Goal: Information Seeking & Learning: Learn about a topic

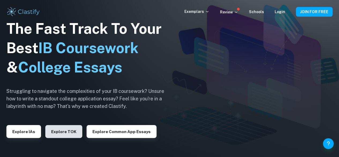
click at [54, 134] on button "Explore TOK" at bounding box center [63, 131] width 37 height 13
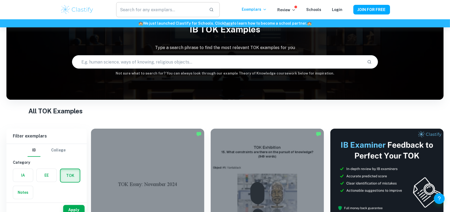
scroll to position [33, 0]
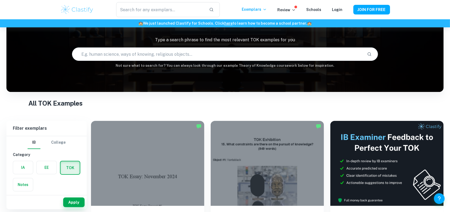
click at [146, 55] on input "text" at bounding box center [217, 54] width 291 height 15
type input "culture"
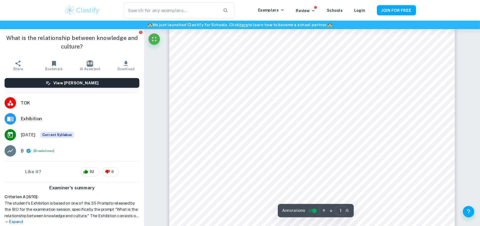
scroll to position [67, 0]
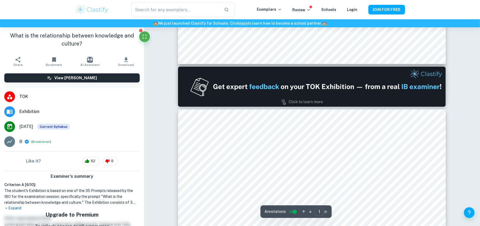
type input "2"
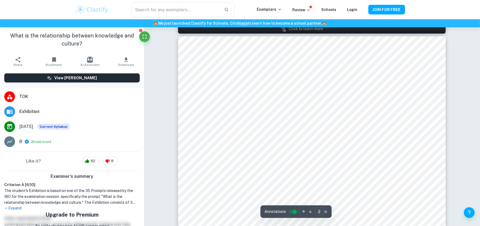
scroll to position [460, 0]
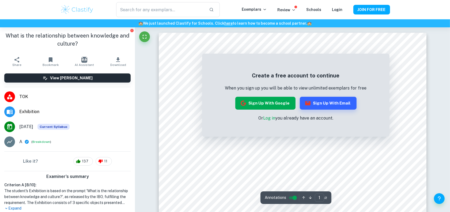
click at [271, 104] on button "Sign up with Google" at bounding box center [265, 103] width 60 height 13
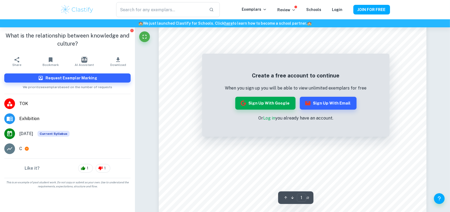
scroll to position [100, 0]
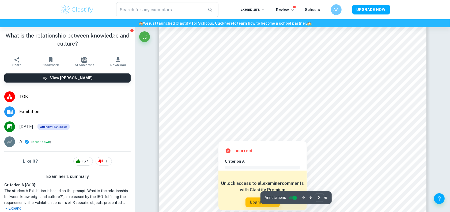
scroll to position [536, 0]
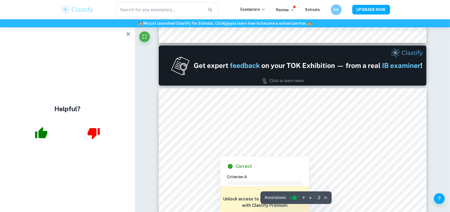
type input "1"
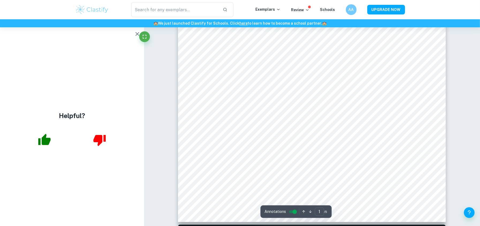
scroll to position [214, 0]
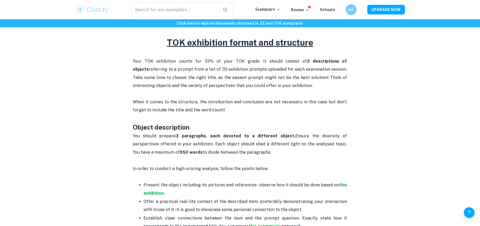
scroll to position [250, 0]
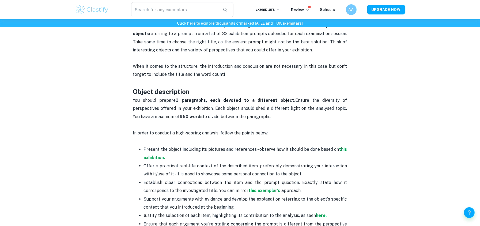
drag, startPoint x: 133, startPoint y: 96, endPoint x: 133, endPoint y: 99, distance: 2.7
click at [133, 99] on p "You should prepare 3 paragraphs, each devoted to a different object. Ensure the…" at bounding box center [240, 108] width 214 height 24
drag, startPoint x: 133, startPoint y: 99, endPoint x: 155, endPoint y: 106, distance: 22.5
click at [144, 104] on p "You should prepare 3 paragraphs, each devoted to a different object. Ensure the…" at bounding box center [240, 108] width 214 height 24
click at [165, 105] on p "You should prepare 3 paragraphs, each devoted to a different object. Ensure the…" at bounding box center [240, 108] width 214 height 24
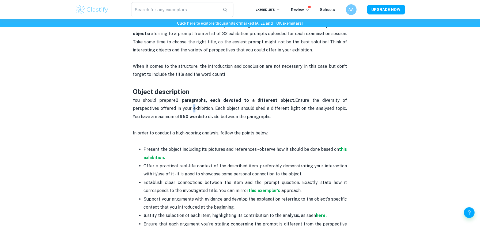
click at [165, 105] on p "You should prepare 3 paragraphs, each devoted to a different object. Ensure the…" at bounding box center [240, 108] width 214 height 24
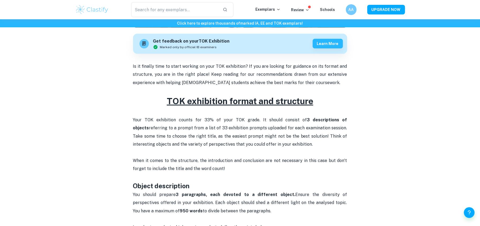
scroll to position [143, 0]
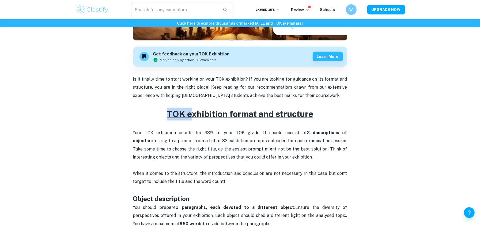
drag, startPoint x: 165, startPoint y: 110, endPoint x: 192, endPoint y: 112, distance: 27.1
click at [192, 112] on h2 "TOK exhibition format and structure" at bounding box center [240, 114] width 214 height 13
click at [292, 100] on p at bounding box center [240, 104] width 214 height 8
drag, startPoint x: 292, startPoint y: 95, endPoint x: 242, endPoint y: 93, distance: 50.1
click at [242, 93] on p "Is it finally time to start working on your TOK exhibition? If you are looking …" at bounding box center [240, 87] width 214 height 24
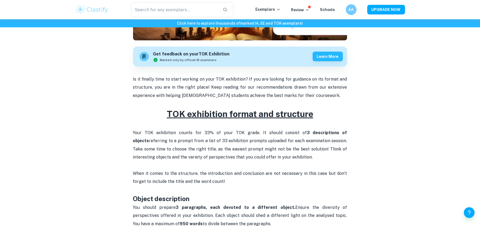
click at [299, 96] on p "Is it finally time to start working on your TOK exhibition? If you are looking …" at bounding box center [240, 87] width 214 height 24
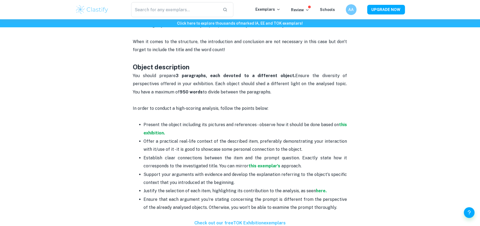
scroll to position [285, 0]
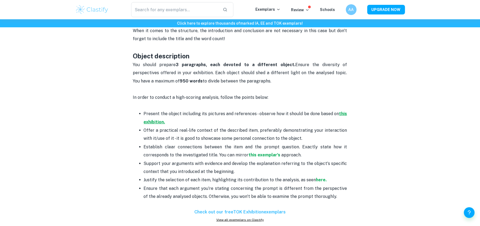
click at [159, 121] on strong "this exhibition." at bounding box center [246, 117] width 204 height 13
click at [156, 121] on strong "this exhibition." at bounding box center [246, 117] width 204 height 13
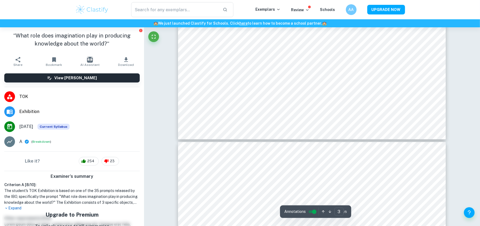
scroll to position [1035, 0]
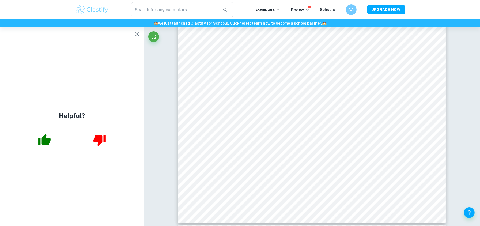
click at [142, 33] on button "button" at bounding box center [137, 34] width 11 height 11
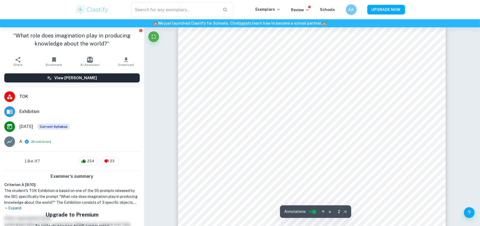
scroll to position [429, 0]
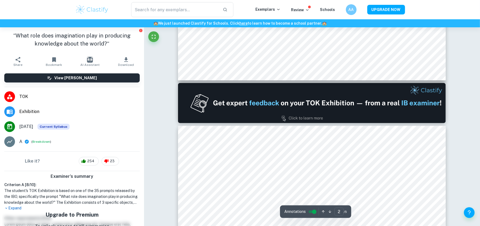
type input "1"
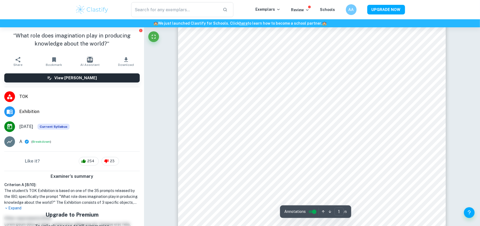
scroll to position [107, 0]
